Goal: Information Seeking & Learning: Check status

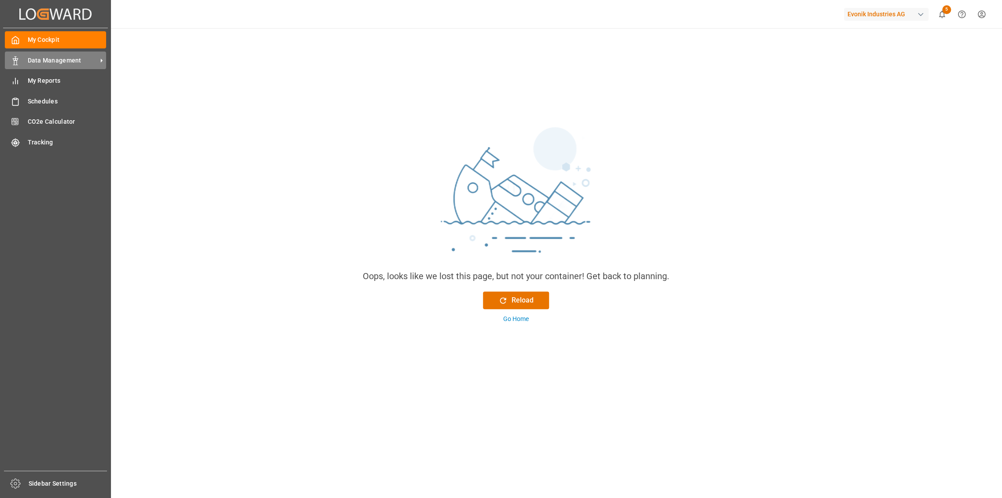
click at [64, 52] on div "Data Management Data Management" at bounding box center [55, 60] width 101 height 17
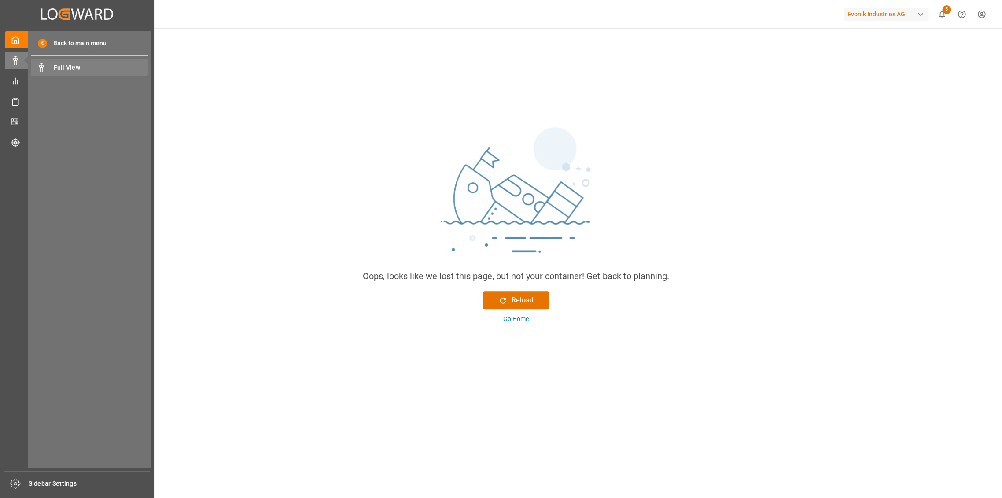
click at [65, 68] on span "Full View" at bounding box center [101, 67] width 95 height 9
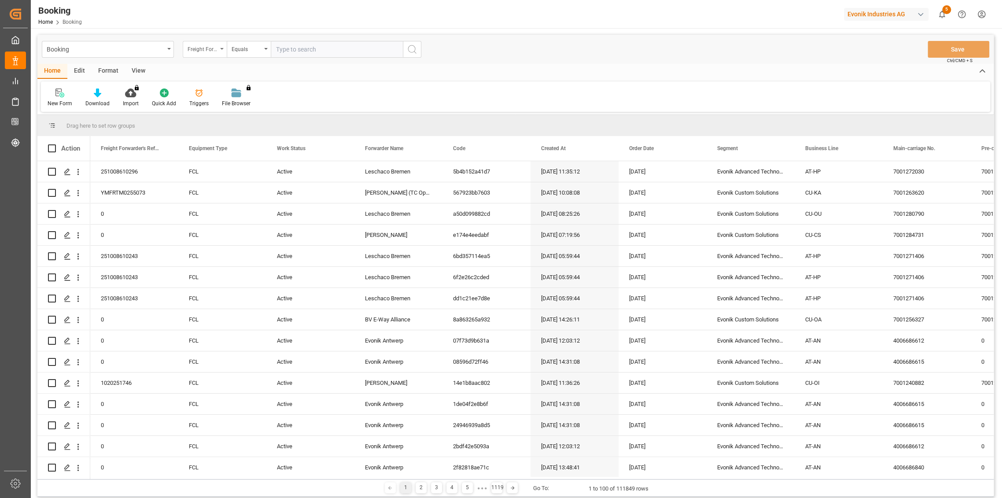
click at [201, 51] on div "Freight Forwarder's Reference No." at bounding box center [203, 48] width 30 height 10
click at [226, 124] on div "Carrier SCAC" at bounding box center [248, 126] width 131 height 18
click at [295, 49] on input "text" at bounding box center [337, 49] width 132 height 17
type input "HLCU"
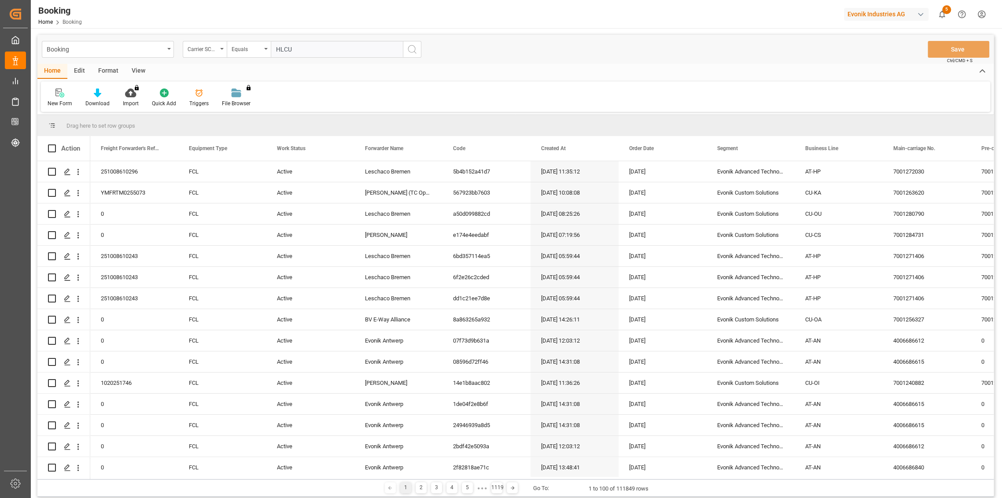
click at [412, 47] on icon "search button" at bounding box center [412, 49] width 11 height 11
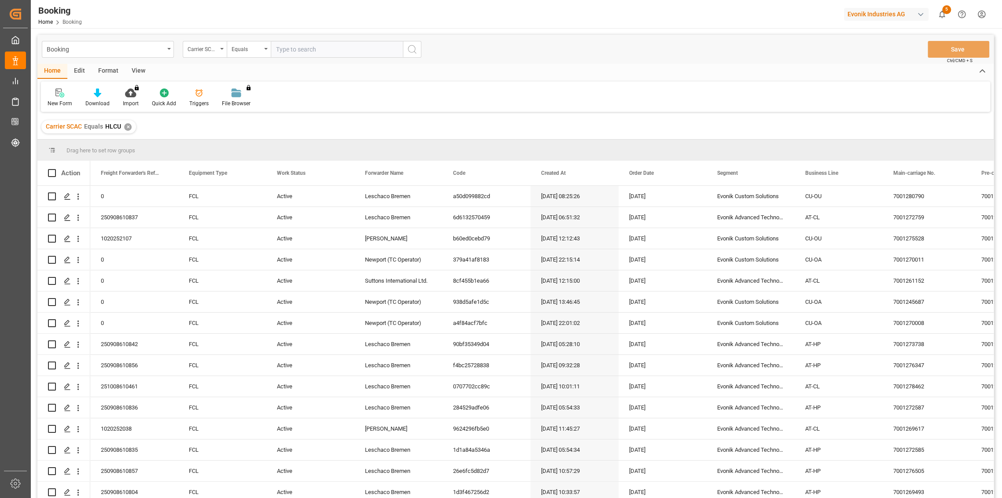
click at [251, 48] on div "Equals" at bounding box center [247, 48] width 30 height 10
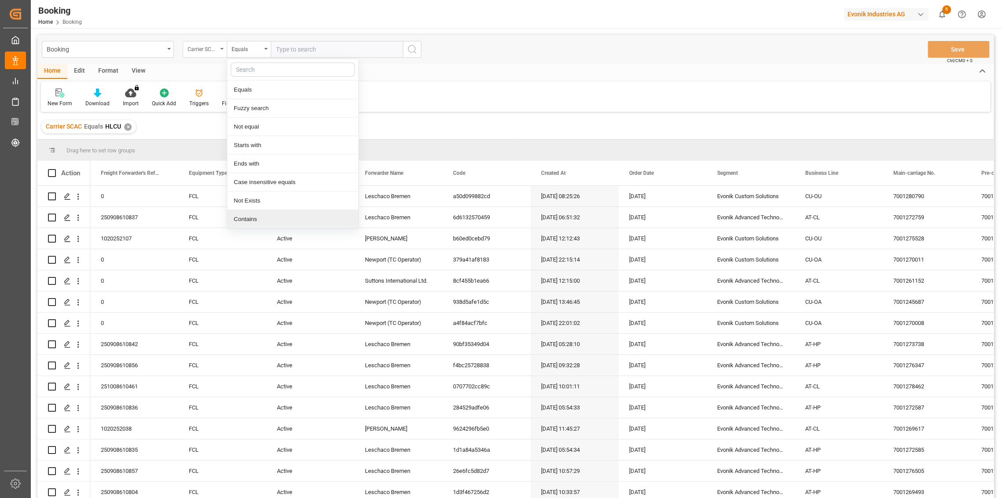
click at [201, 52] on div "Carrier SCAC" at bounding box center [203, 48] width 30 height 10
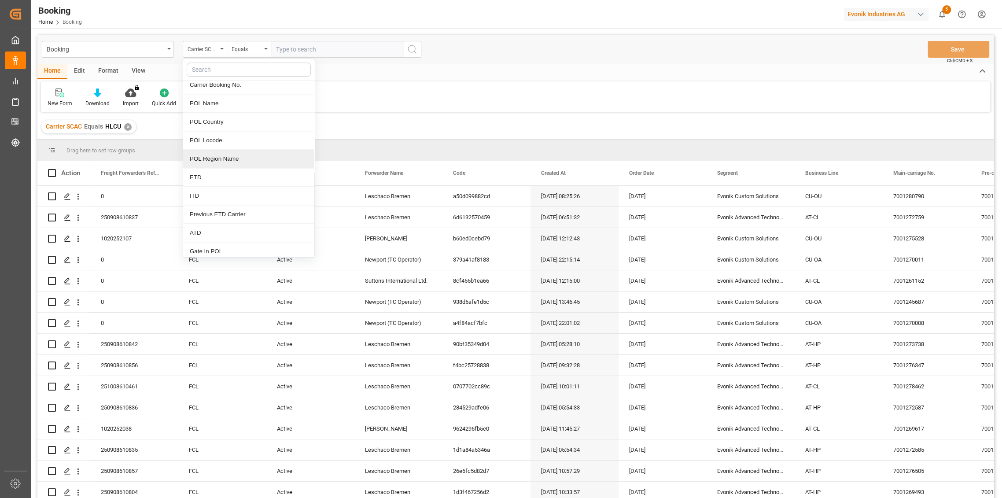
scroll to position [881, 0]
click at [224, 203] on div "POD Locode" at bounding box center [248, 208] width 131 height 18
click at [267, 43] on div "Equals" at bounding box center [249, 49] width 44 height 17
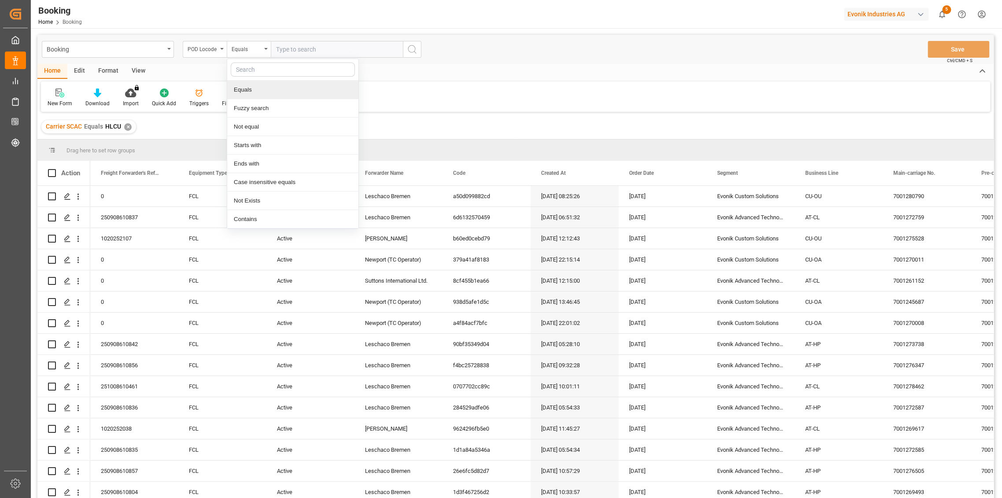
click at [324, 50] on input "text" at bounding box center [337, 49] width 132 height 17
type input "arbue"
click at [249, 52] on div "Equals" at bounding box center [247, 48] width 30 height 10
click at [262, 107] on div "Fuzzy search" at bounding box center [292, 108] width 131 height 18
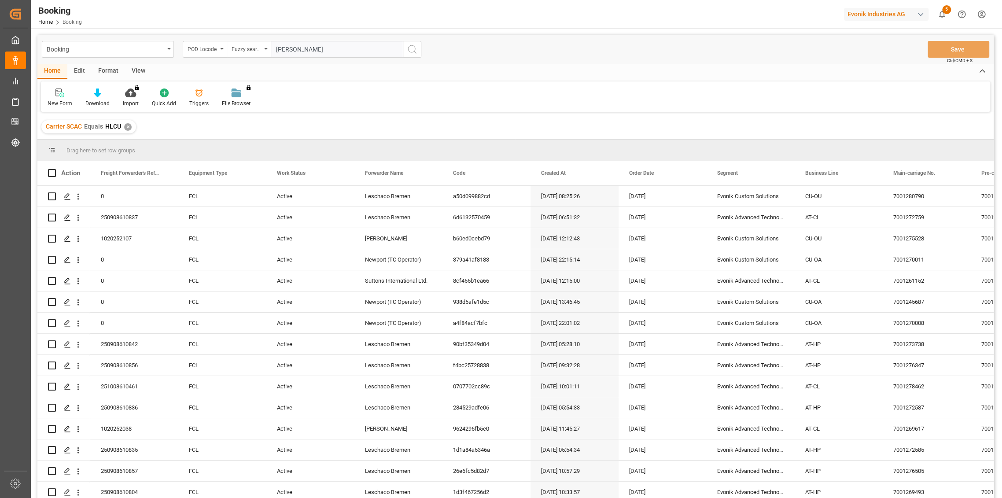
type input "[PERSON_NAME]"
click at [413, 45] on circle "search button" at bounding box center [411, 48] width 7 height 7
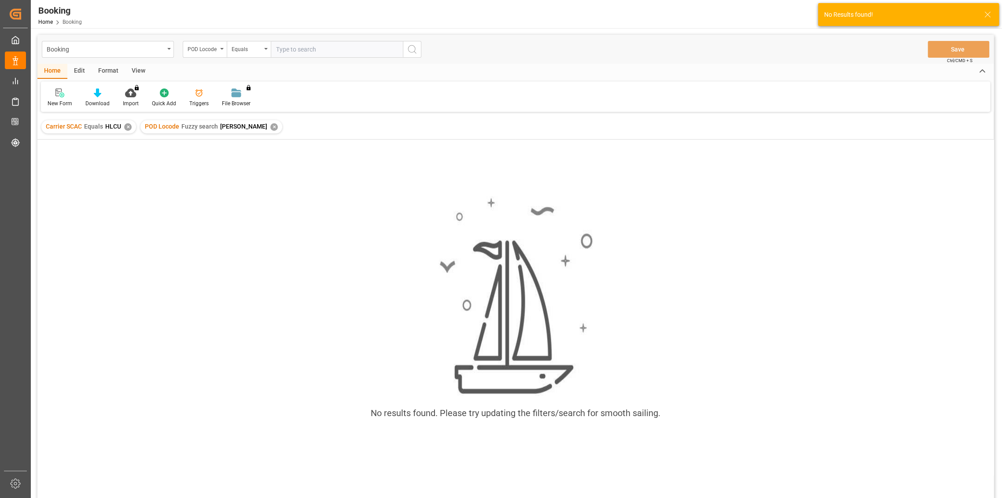
click at [270, 128] on div "✕" at bounding box center [273, 126] width 7 height 7
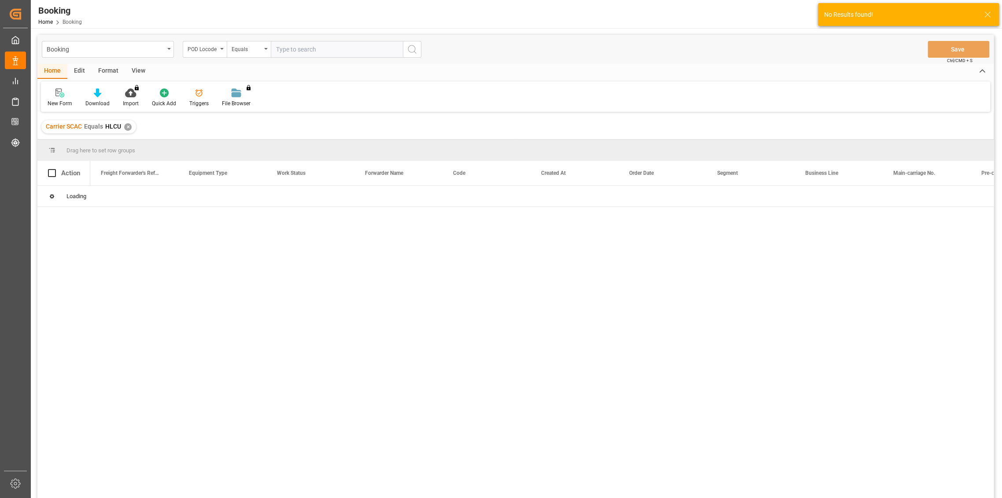
click at [311, 51] on input "text" at bounding box center [337, 49] width 132 height 17
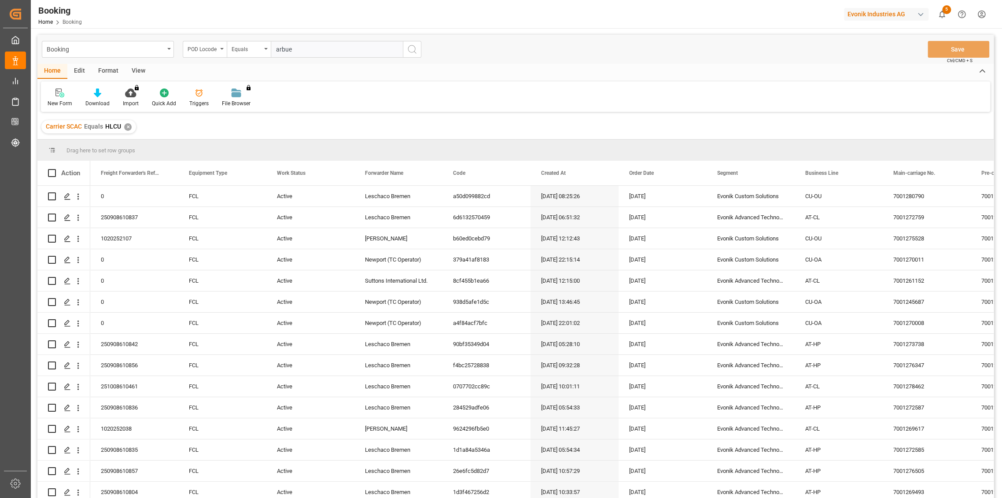
type input "arbue"
click at [413, 49] on icon "search button" at bounding box center [412, 49] width 11 height 11
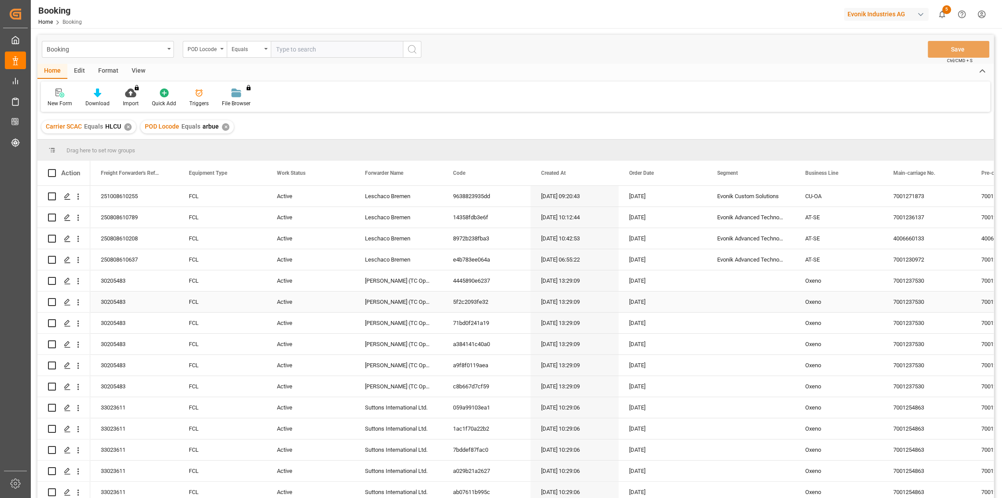
click at [557, 304] on div "[DATE] 13:29:09" at bounding box center [575, 301] width 88 height 21
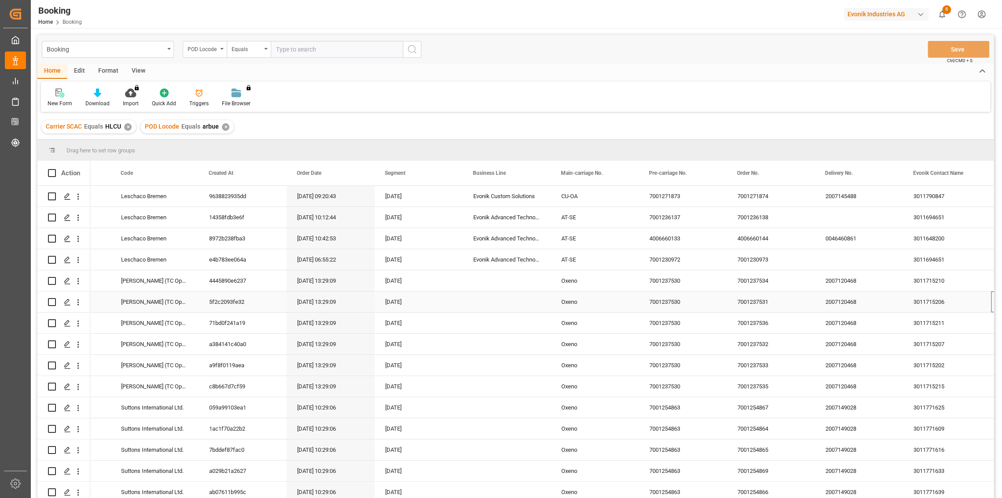
scroll to position [0, 332]
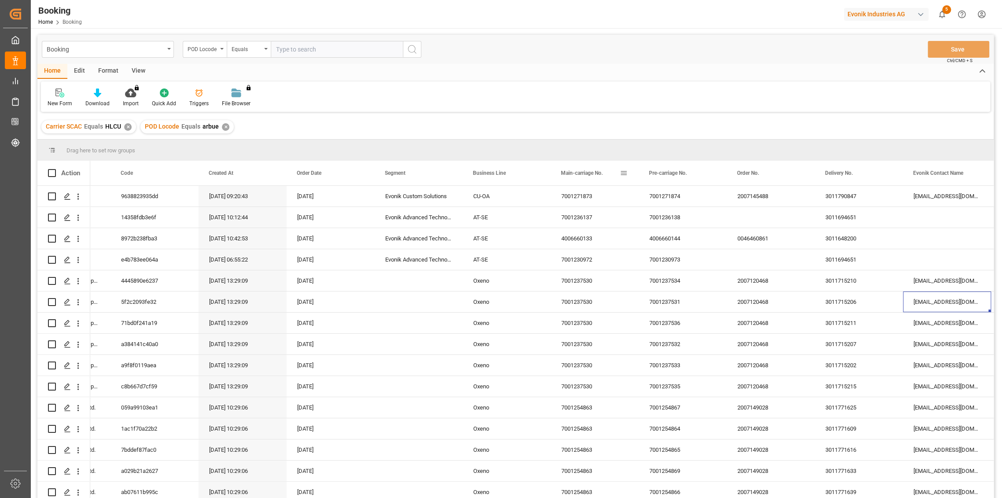
click at [622, 175] on span at bounding box center [624, 173] width 8 height 8
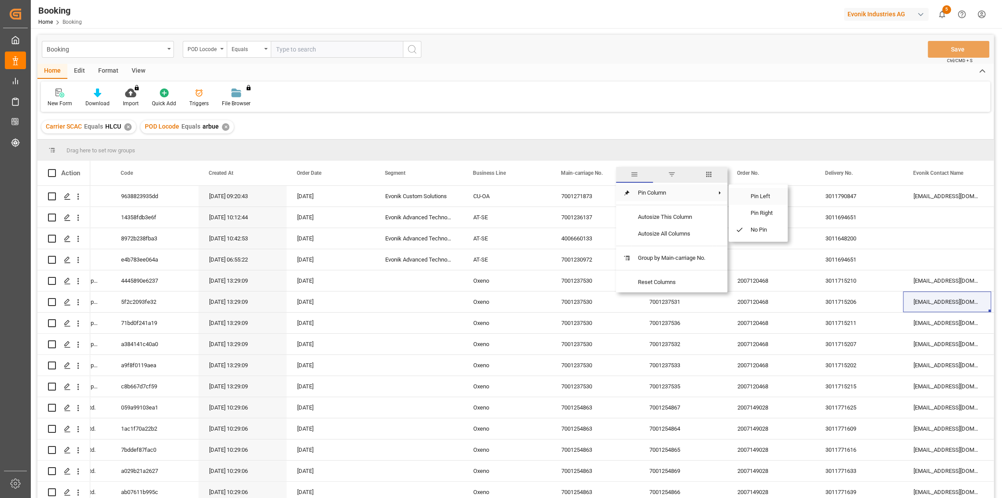
click at [769, 199] on span "Pin Left" at bounding box center [762, 196] width 37 height 17
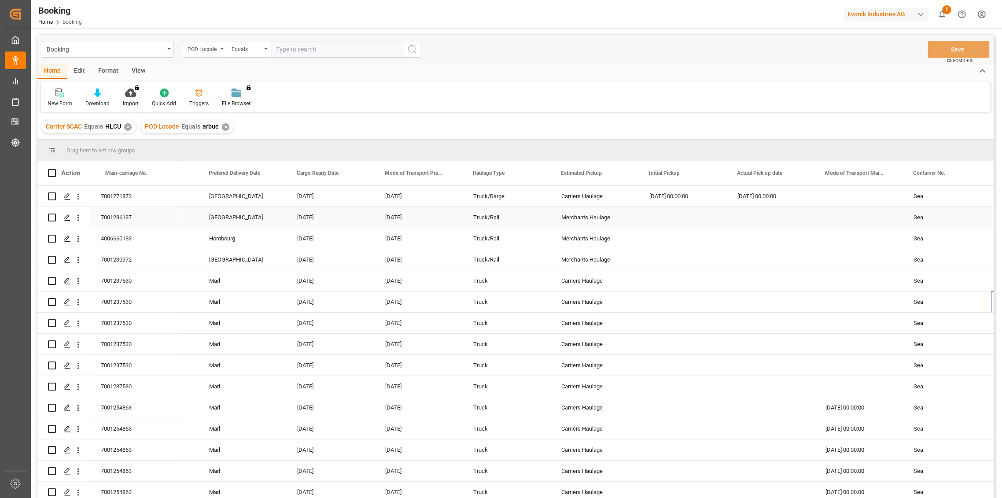
scroll to position [0, 0]
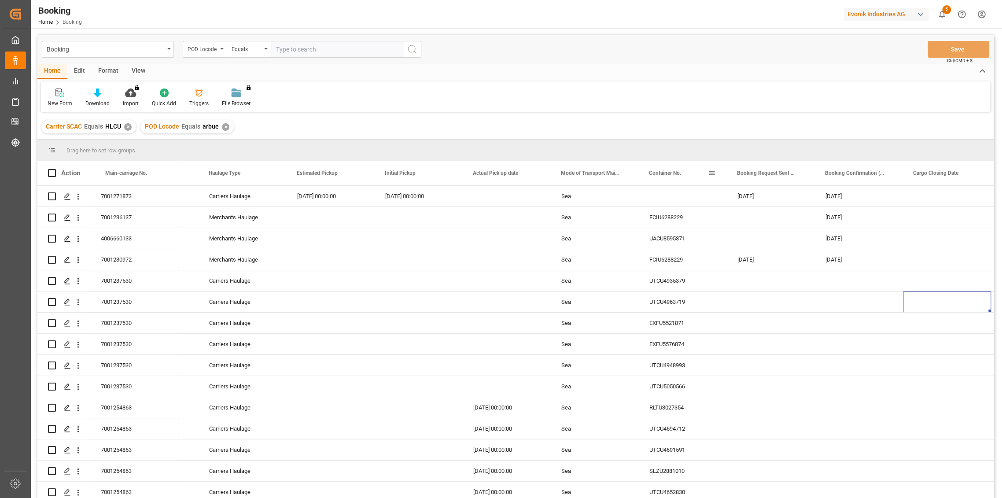
click at [715, 170] on span at bounding box center [712, 173] width 8 height 8
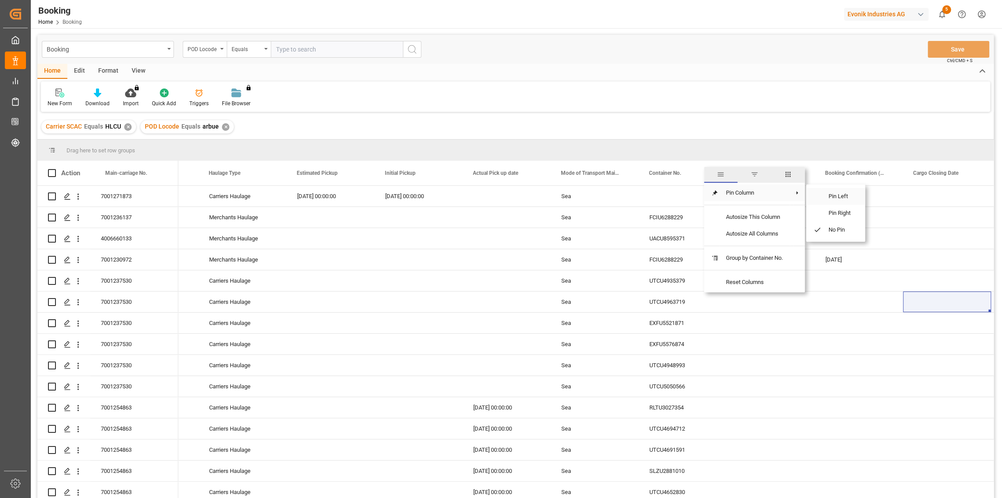
click at [849, 197] on span "Pin Left" at bounding box center [839, 196] width 37 height 17
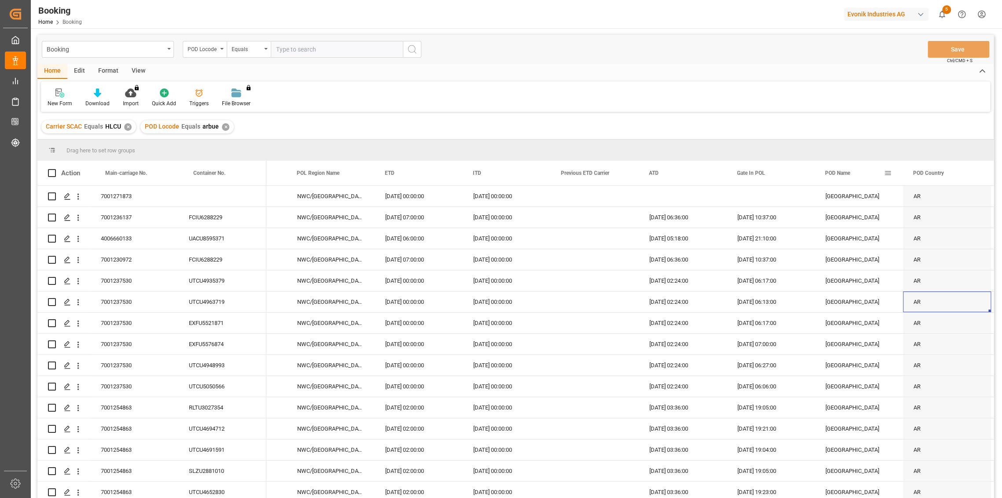
click at [888, 176] on span at bounding box center [888, 173] width 8 height 8
click at [859, 195] on span "Pin Left" at bounding box center [854, 196] width 37 height 17
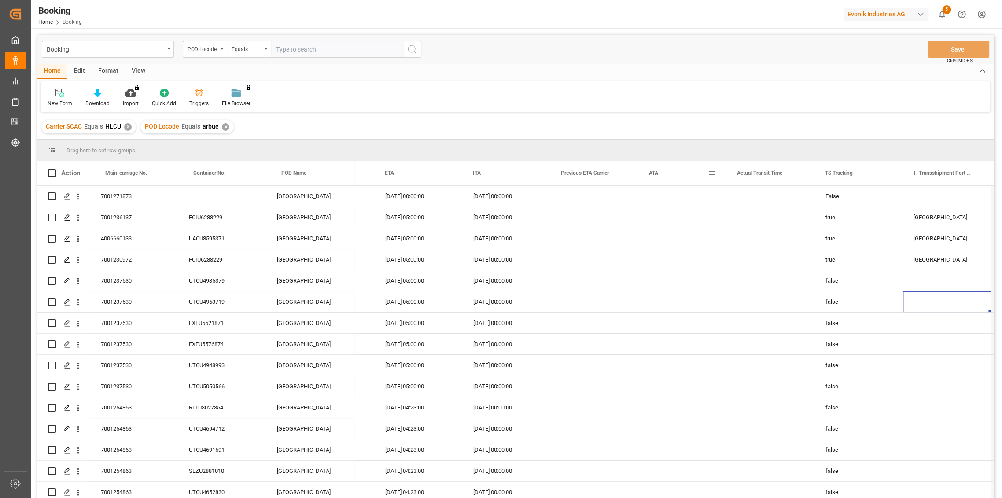
click at [711, 173] on span at bounding box center [712, 173] width 8 height 8
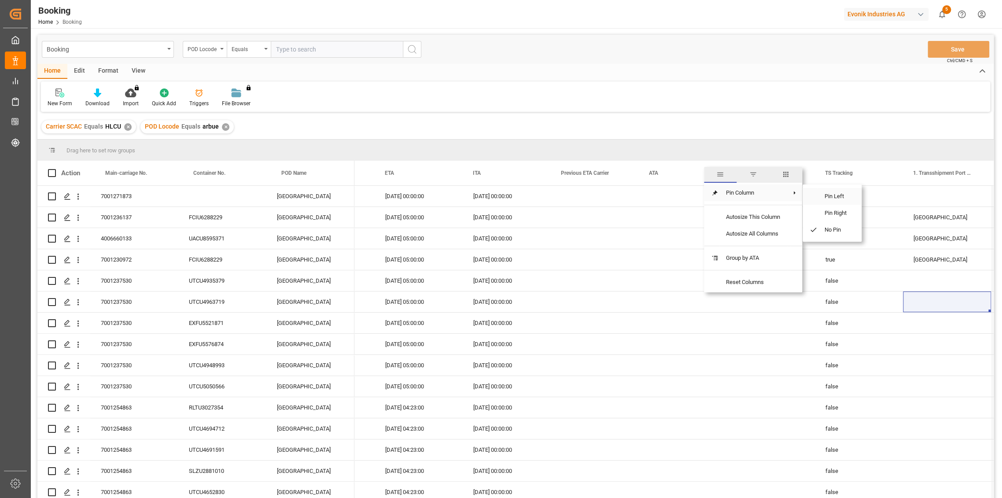
click at [833, 194] on span "Pin Left" at bounding box center [836, 196] width 37 height 17
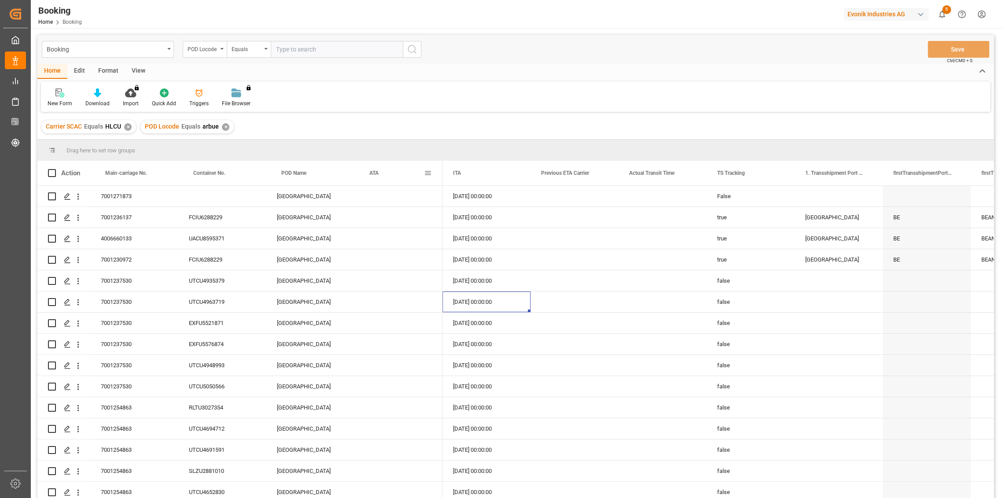
click at [369, 173] on div "ATA" at bounding box center [398, 173] width 67 height 25
click at [377, 177] on div "ATA" at bounding box center [396, 173] width 55 height 25
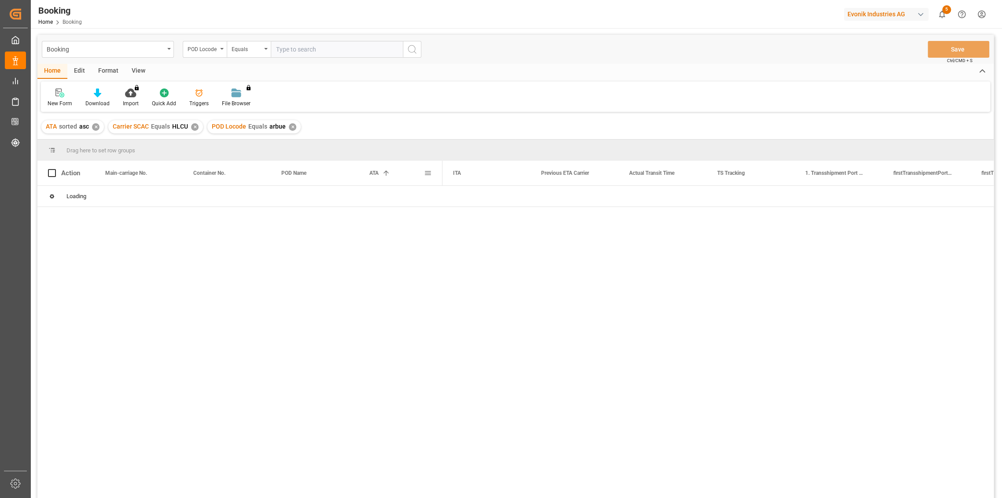
click at [387, 175] on span at bounding box center [386, 173] width 8 height 8
click at [735, 174] on span "TS Tracking" at bounding box center [731, 173] width 28 height 6
click at [690, 175] on span at bounding box center [692, 173] width 8 height 8
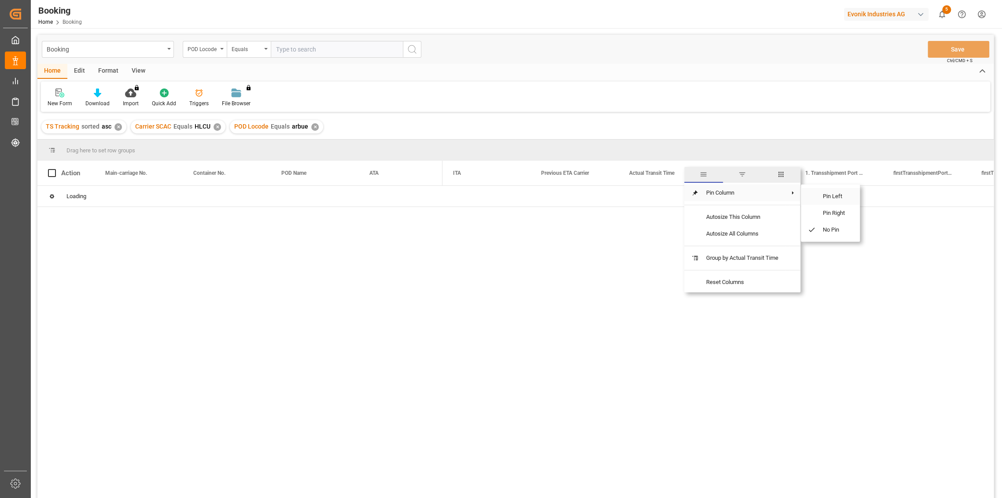
click at [825, 197] on span "Pin Left" at bounding box center [834, 196] width 37 height 17
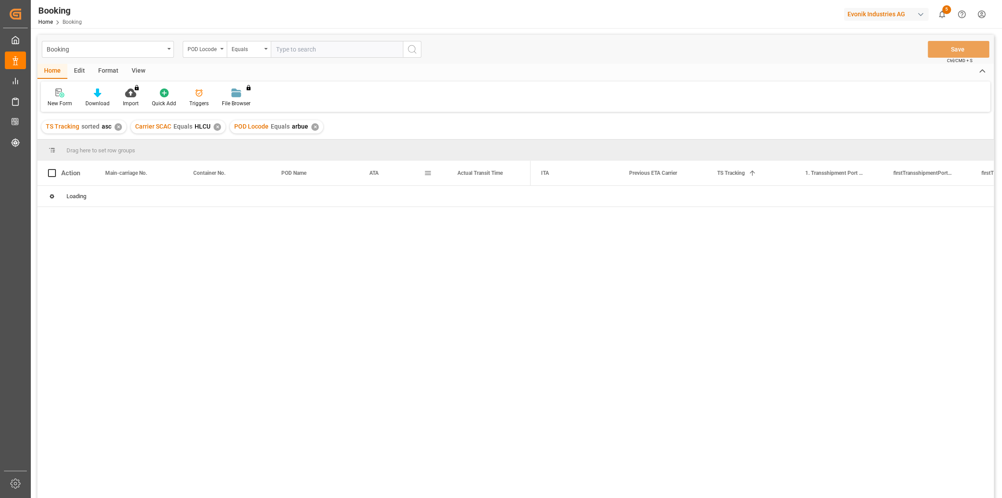
click at [382, 173] on div "ATA" at bounding box center [396, 173] width 55 height 25
click at [382, 173] on div "ATA 1" at bounding box center [396, 173] width 55 height 25
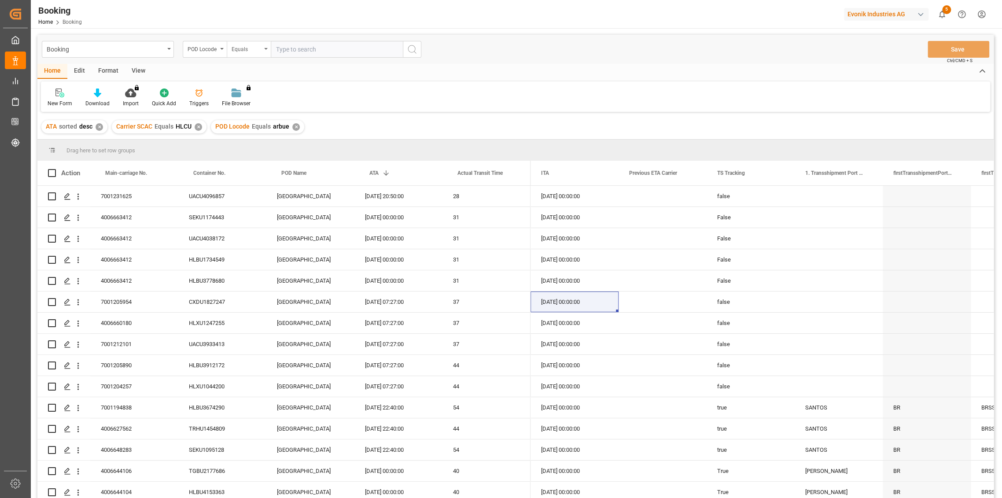
click at [229, 49] on div "Equals" at bounding box center [249, 49] width 44 height 17
click at [212, 50] on div "POD Locode" at bounding box center [203, 48] width 30 height 10
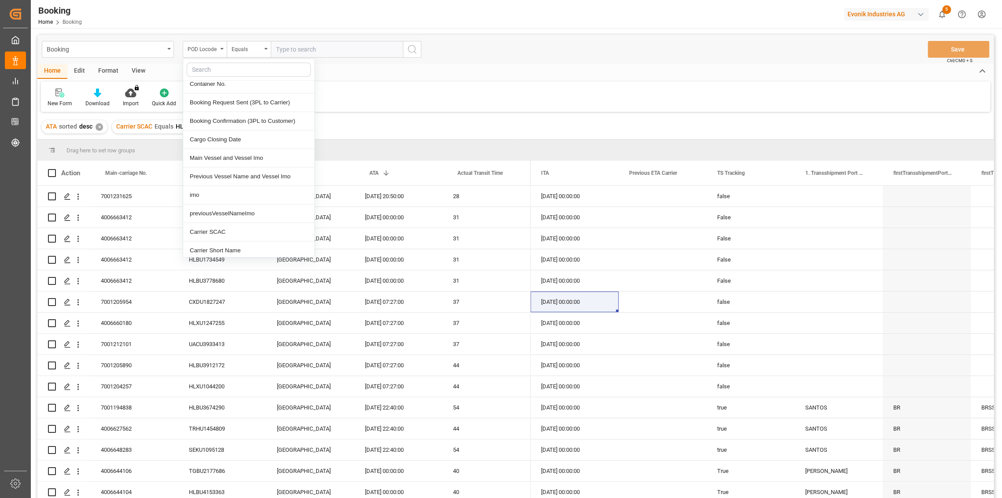
scroll to position [587, 0]
click at [445, 86] on div "New Form Download Import You don't have permission for this feature. Contact ad…" at bounding box center [515, 96] width 949 height 30
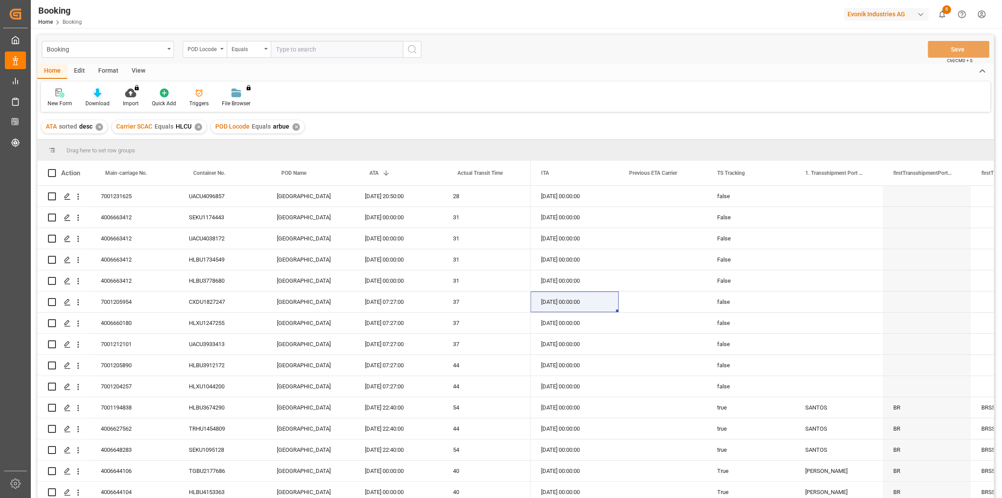
click at [94, 96] on icon at bounding box center [97, 92] width 7 height 9
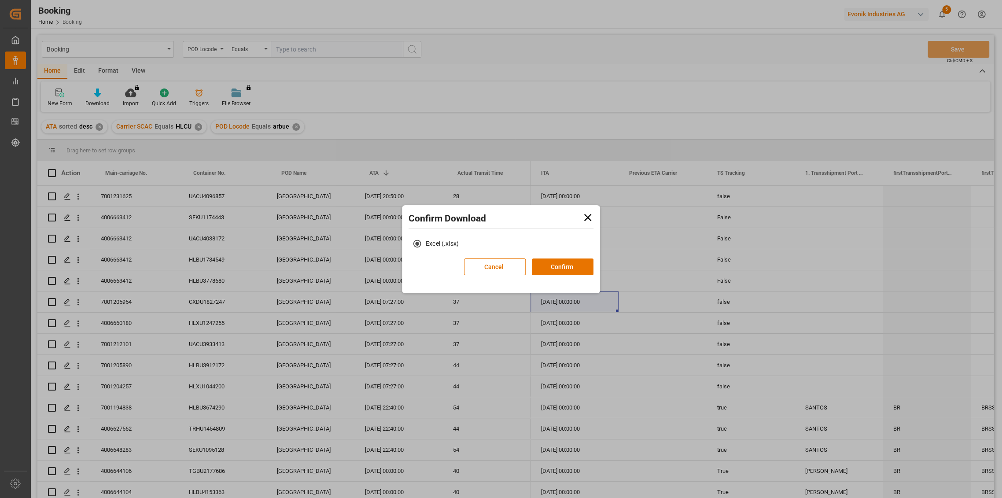
drag, startPoint x: 549, startPoint y: 261, endPoint x: 585, endPoint y: 215, distance: 57.4
click at [587, 215] on div "Confirm Download Excel (.xlsx) Cancel Confirm" at bounding box center [501, 244] width 194 height 74
click at [583, 215] on icon at bounding box center [588, 217] width 12 height 12
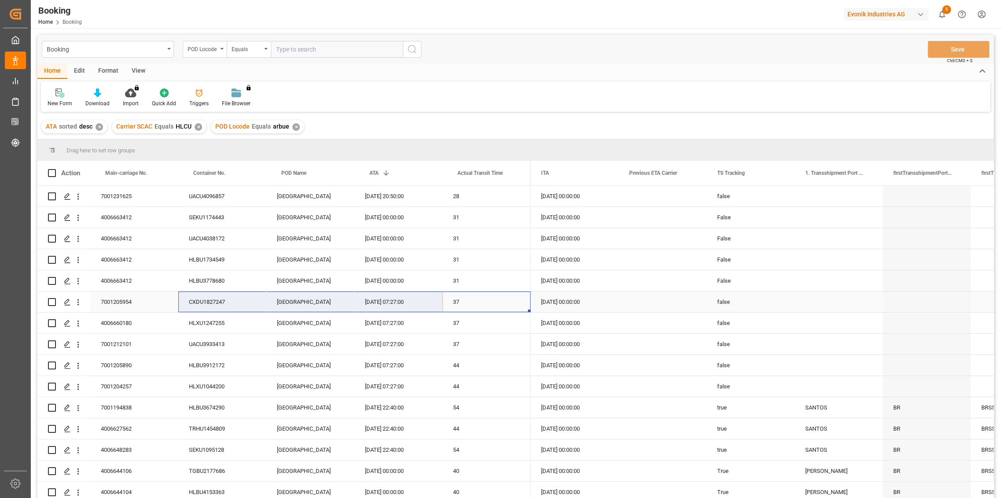
drag, startPoint x: 483, startPoint y: 299, endPoint x: 217, endPoint y: 299, distance: 265.9
click at [217, 299] on div "7001205954 CXDU1827247 [GEOGRAPHIC_DATA] [DATE] 07:27:00 37" at bounding box center [283, 301] width 493 height 21
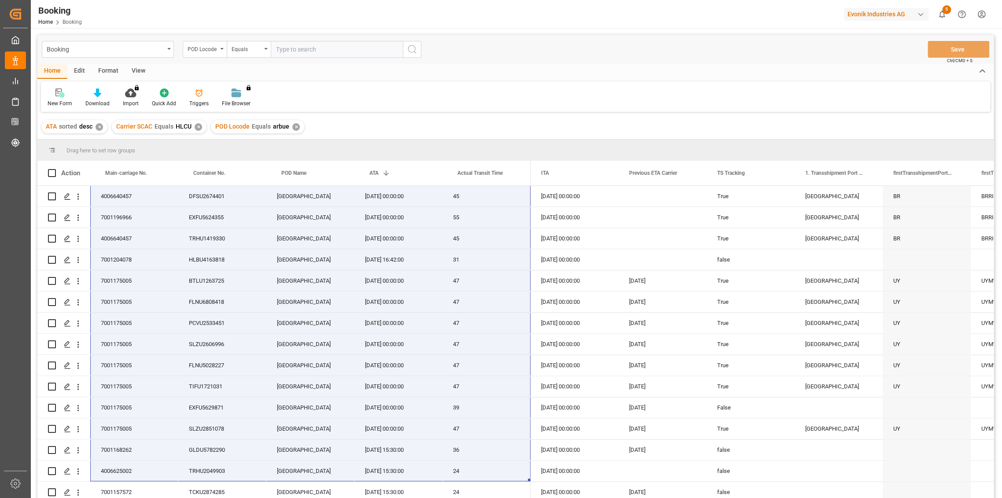
scroll to position [775, 0]
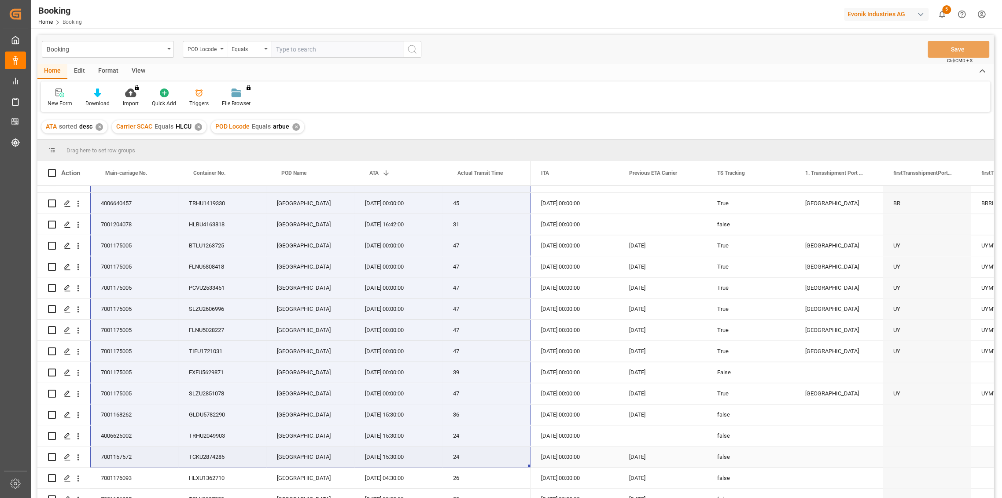
drag, startPoint x: 128, startPoint y: 297, endPoint x: 472, endPoint y: 452, distance: 377.3
click at [472, 452] on div "7001231625 UACU4096857 [GEOGRAPHIC_DATA] [DATE] 20:50:00 28 4006663412 SEKU1174…" at bounding box center [283, 467] width 493 height 2113
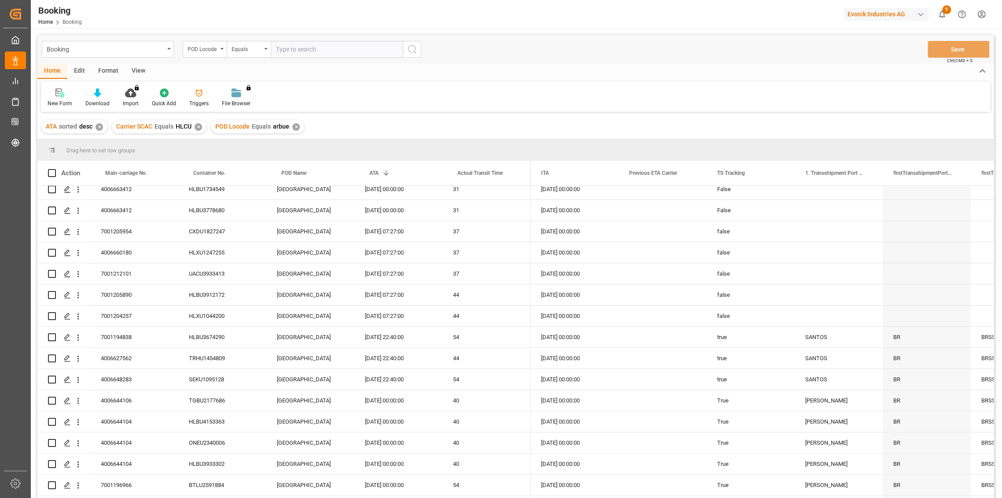
scroll to position [0, 0]
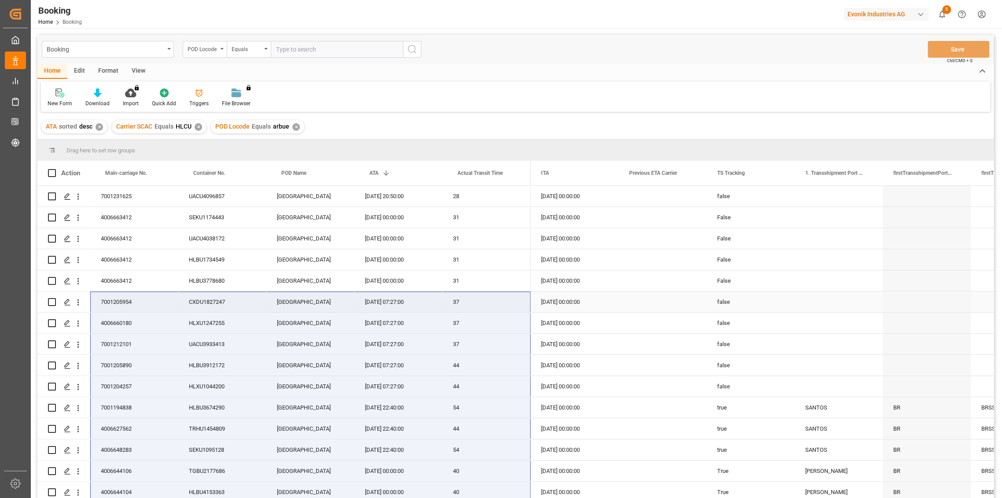
drag, startPoint x: 491, startPoint y: 416, endPoint x: 116, endPoint y: 292, distance: 395.1
click at [343, 122] on div "ATA sorted desc ✕ Carrier SCAC Equals HLCU ✕ POD Locode Equals arbue ✕" at bounding box center [515, 126] width 956 height 25
click at [292, 128] on div "✕" at bounding box center [295, 126] width 7 height 7
click at [343, 45] on input "text" at bounding box center [337, 49] width 132 height 17
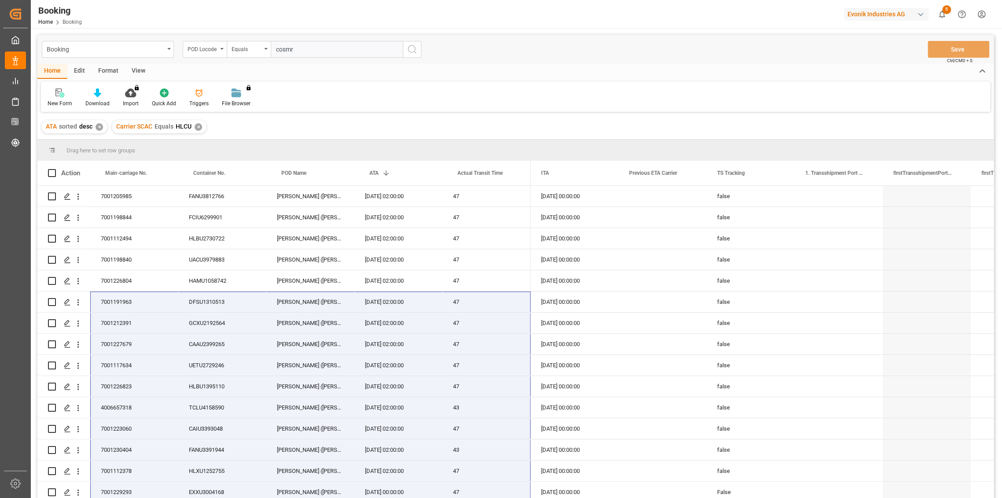
type input "cosmr"
click at [410, 46] on icon "search button" at bounding box center [412, 49] width 11 height 11
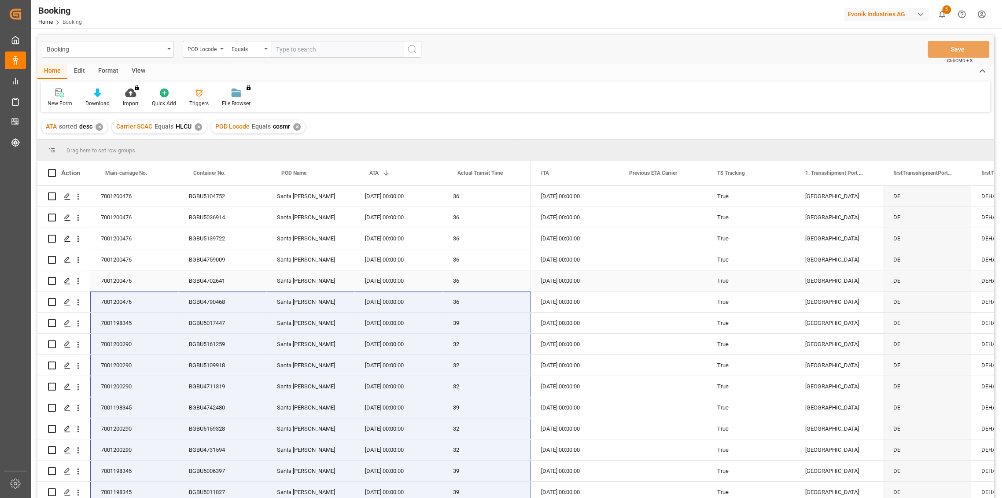
click at [419, 275] on div "[DATE] 00:00:00" at bounding box center [398, 280] width 88 height 21
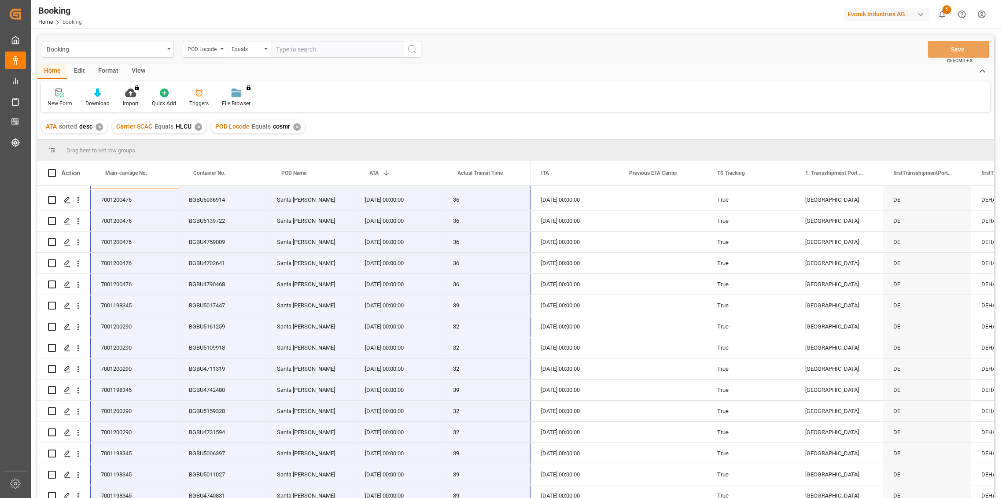
scroll to position [70, 0]
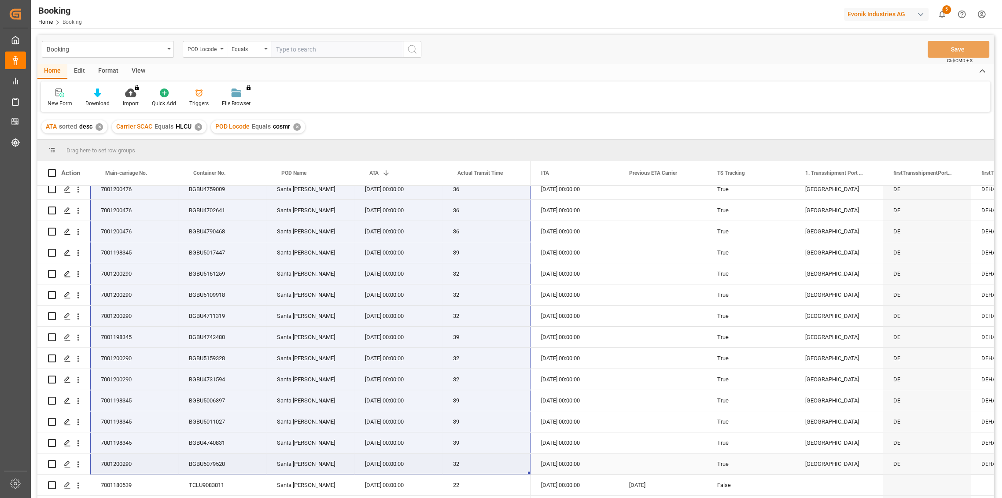
drag, startPoint x: 118, startPoint y: 195, endPoint x: 475, endPoint y: 470, distance: 451.8
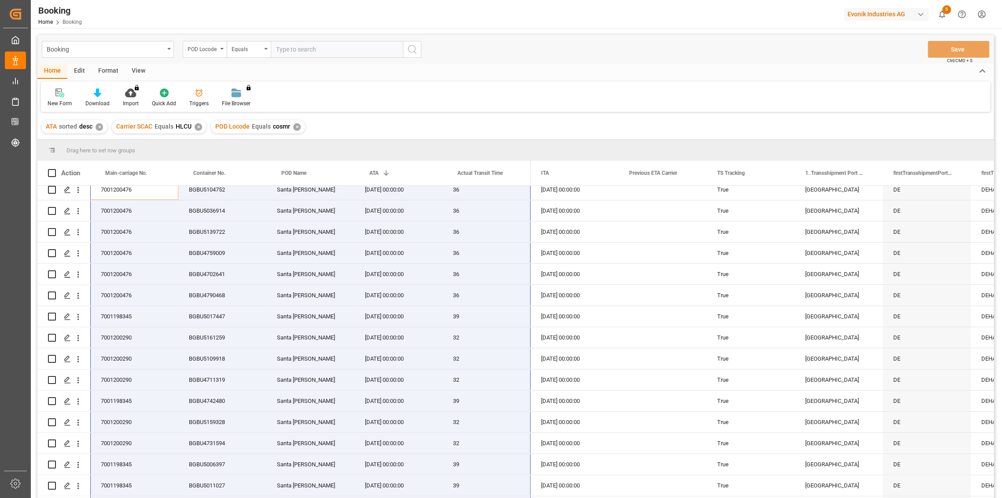
scroll to position [0, 0]
